Goal: Information Seeking & Learning: Find specific page/section

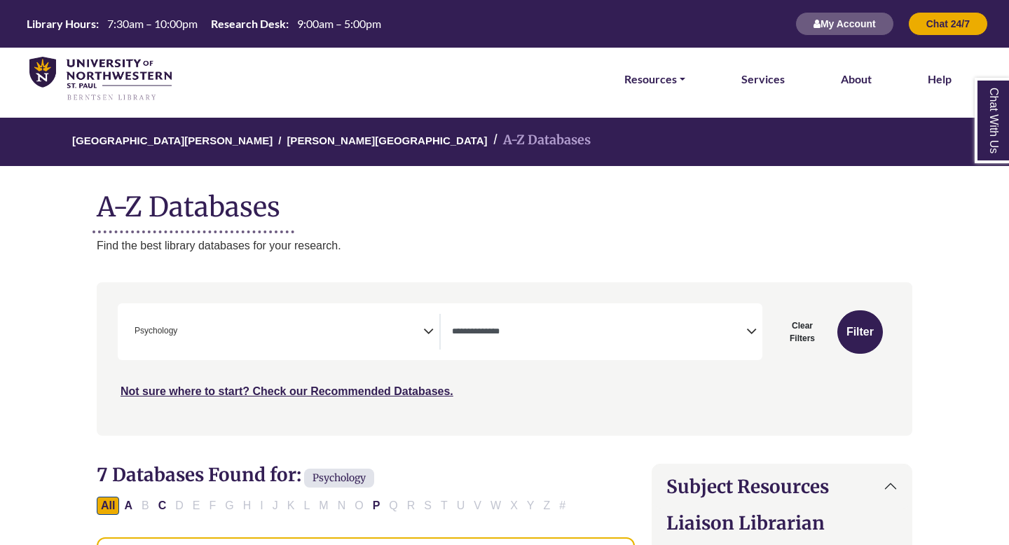
select select "Database Types Filter"
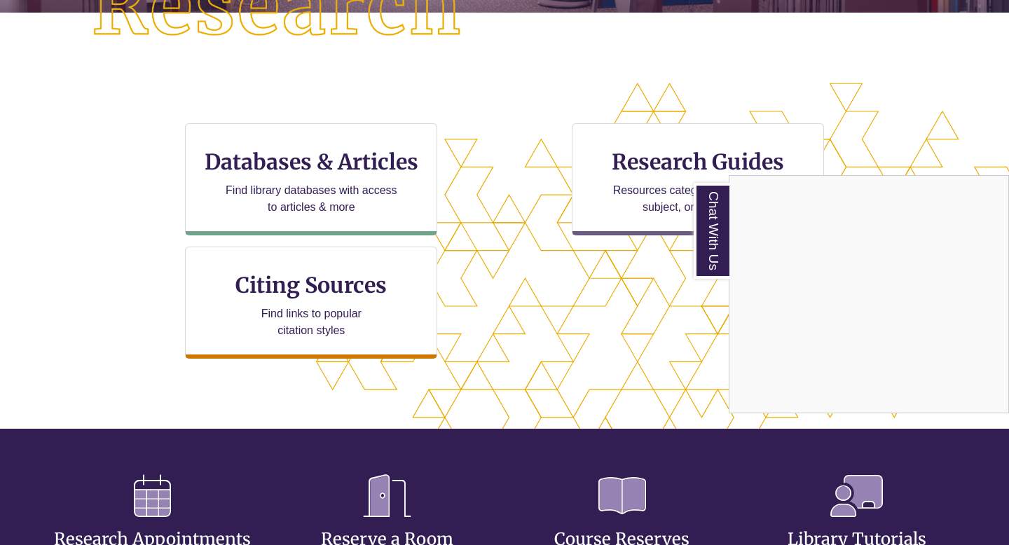
scroll to position [395, 0]
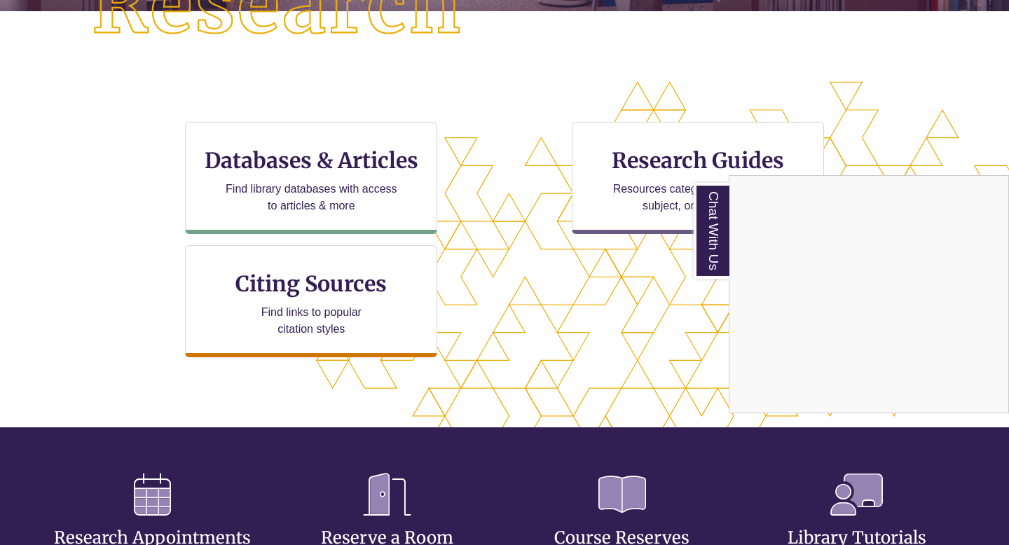
click at [327, 155] on div "Chat With Us" at bounding box center [504, 272] width 1009 height 545
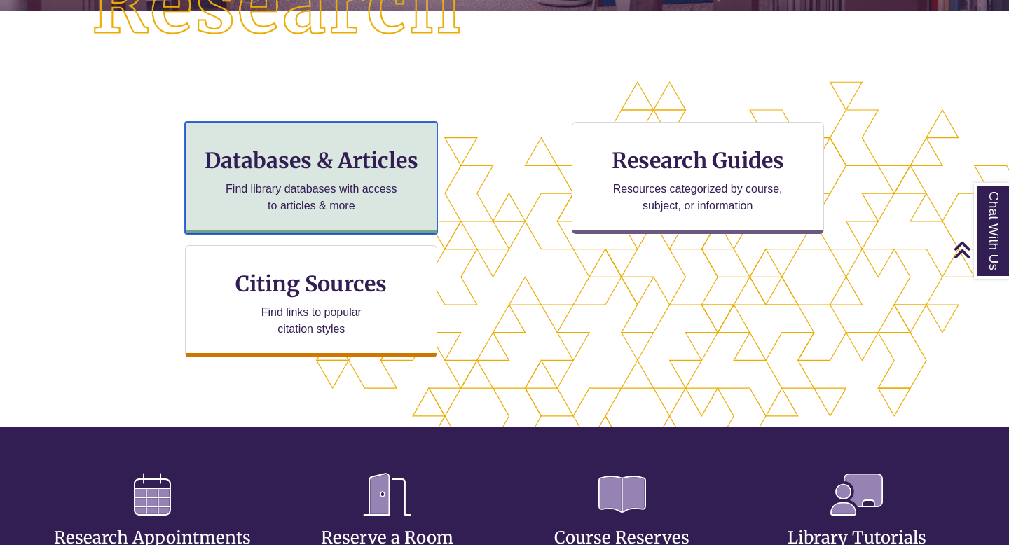
click at [358, 172] on h3 "Databases & Articles" at bounding box center [311, 160] width 229 height 27
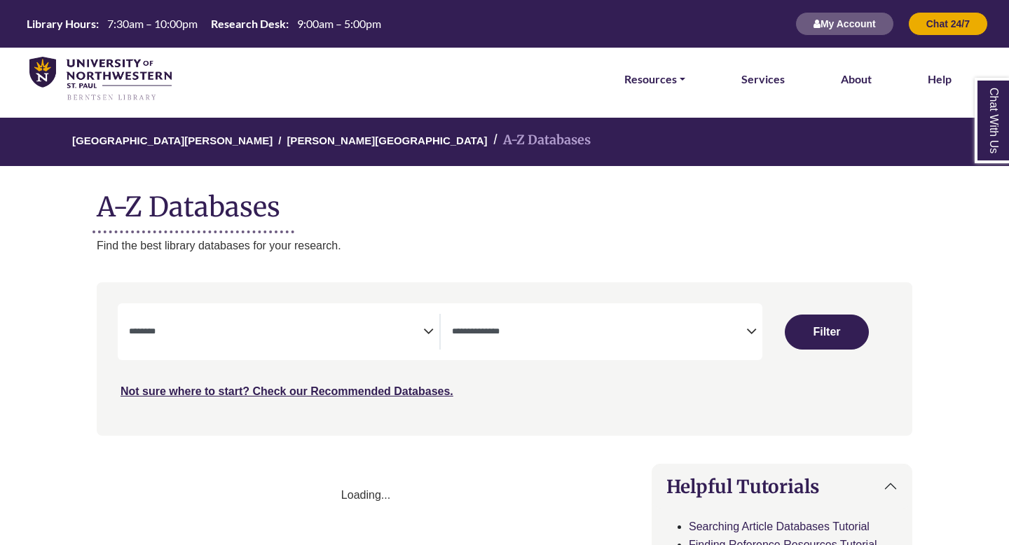
select select "Database Subject Filter"
select select "Database Types Filter"
select select "Database Subject Filter"
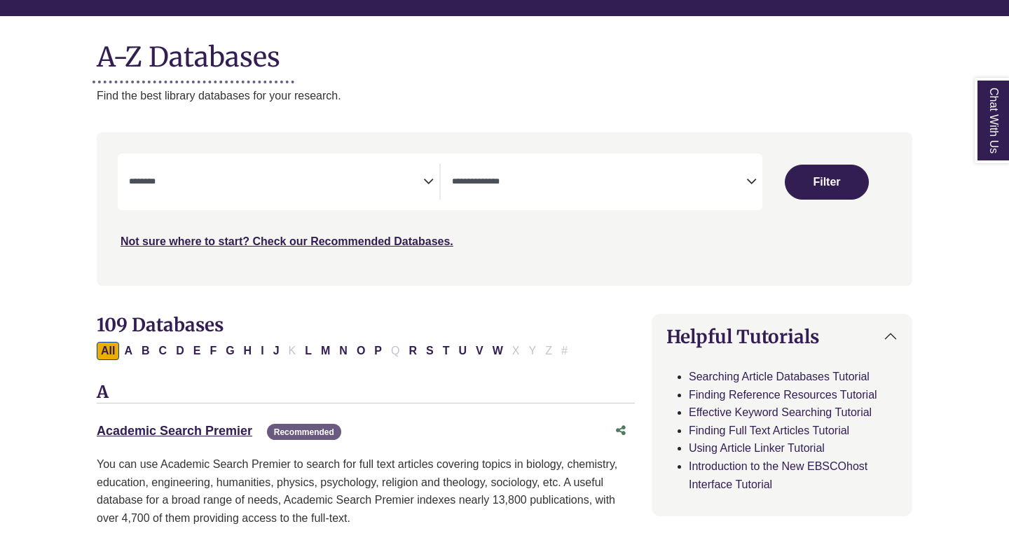
scroll to position [151, 0]
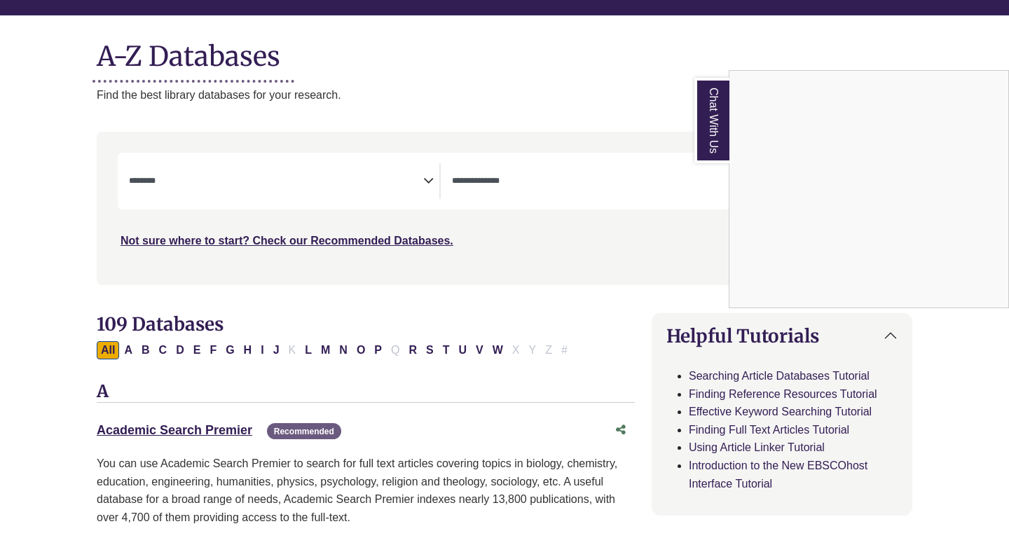
click at [533, 183] on div "Chat With Us" at bounding box center [504, 272] width 1009 height 545
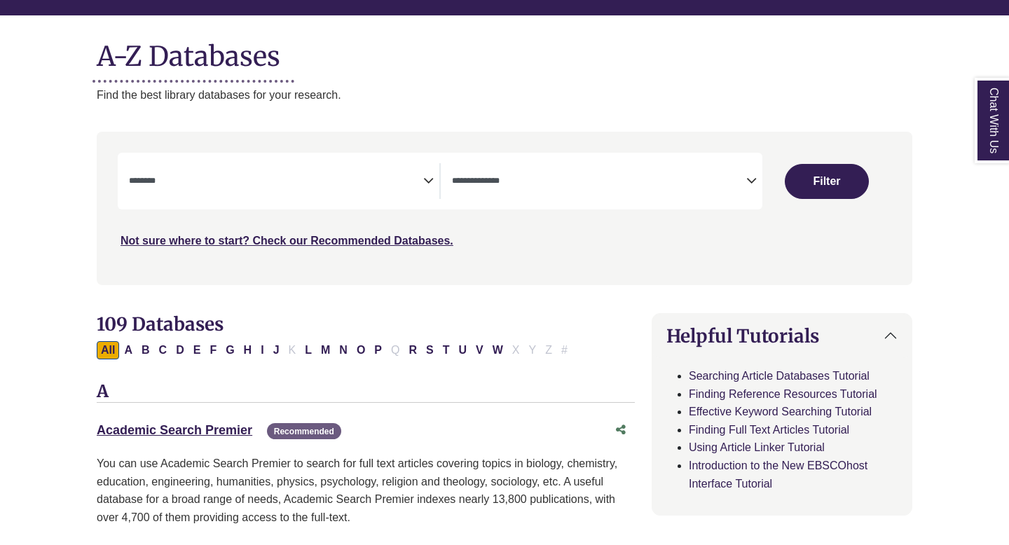
click at [742, 182] on textarea "Search" at bounding box center [599, 182] width 294 height 11
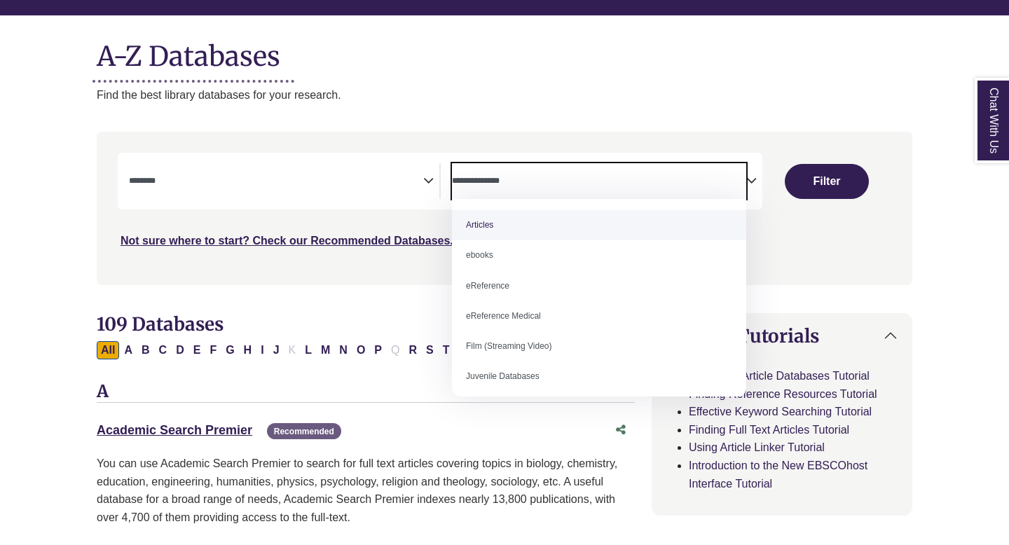
select select "*****"
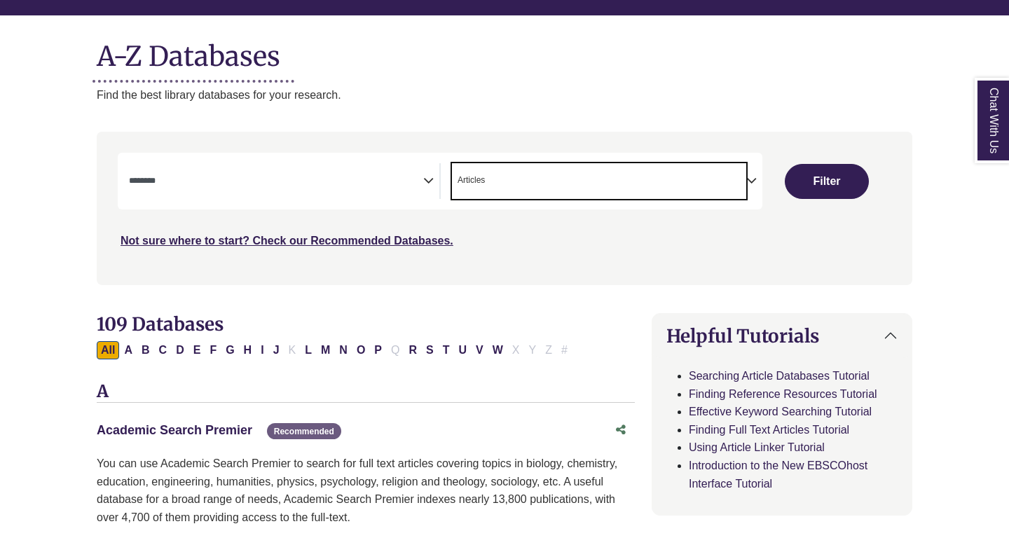
click at [215, 435] on link "Academic Search Premier This link opens in a new window" at bounding box center [175, 430] width 156 height 14
